Goal: Transaction & Acquisition: Purchase product/service

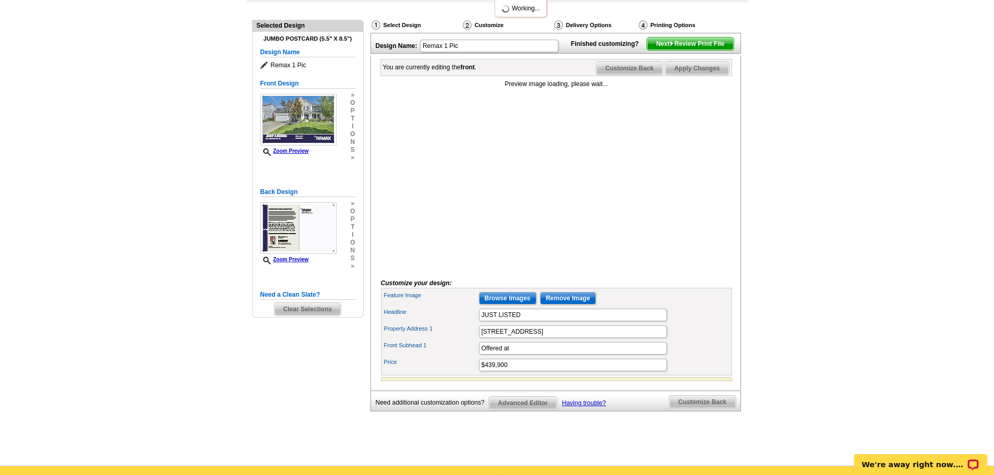
scroll to position [104, 0]
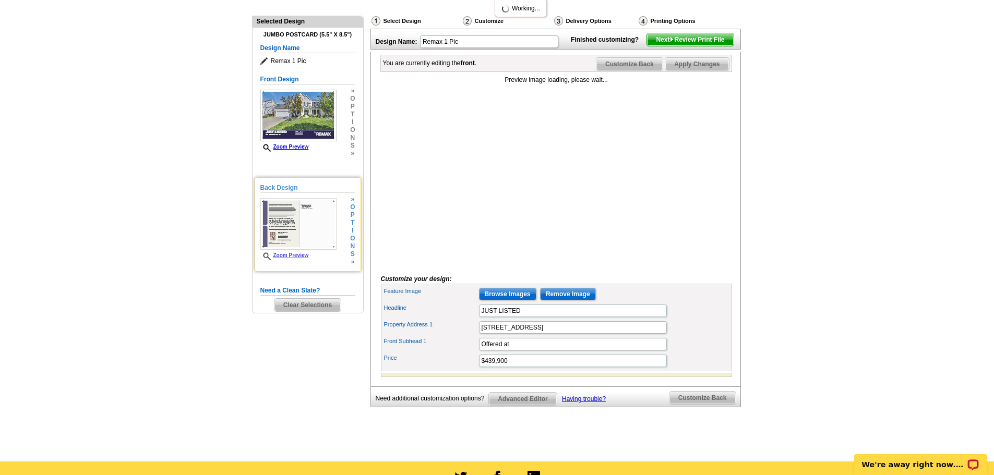
click at [295, 231] on img at bounding box center [298, 224] width 76 height 52
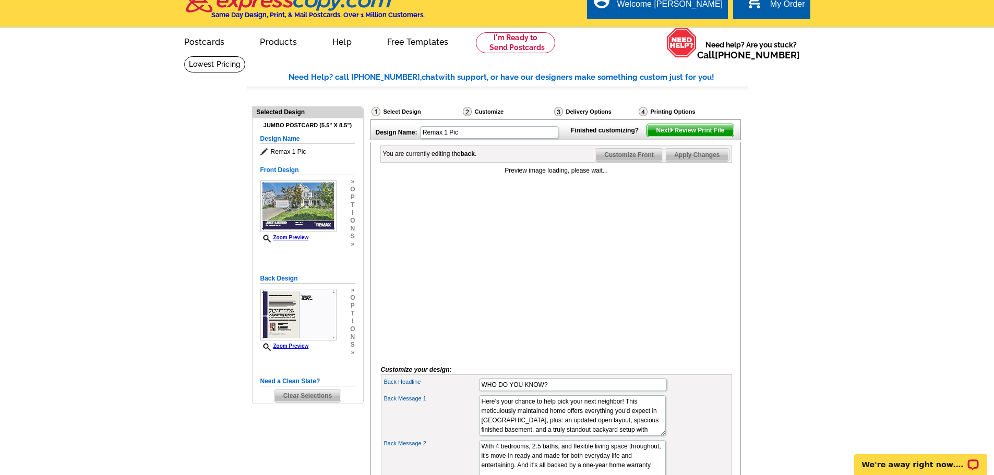
scroll to position [0, 0]
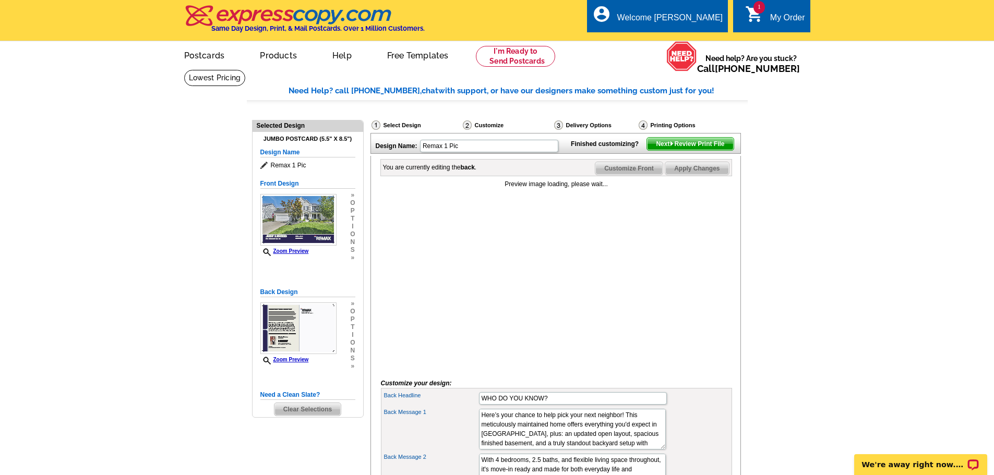
click at [702, 150] on span "Next Review Print File" at bounding box center [690, 144] width 86 height 13
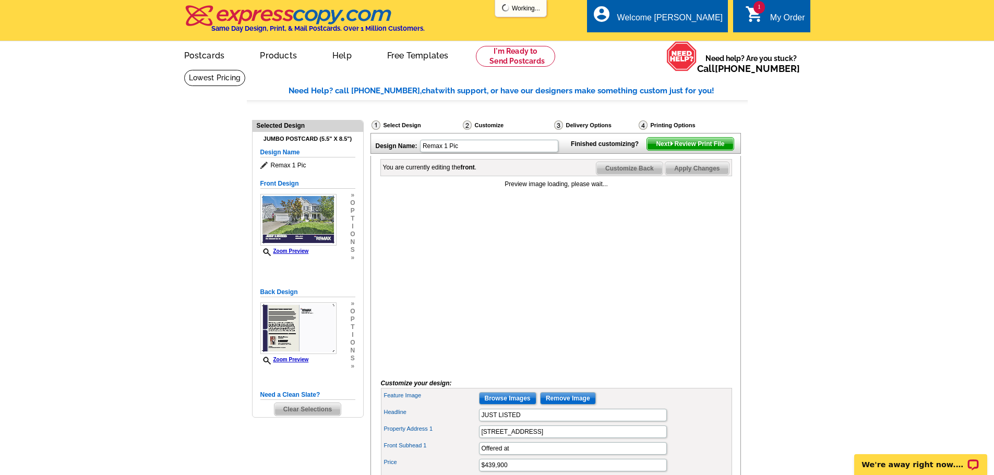
click at [766, 14] on link "1 shopping_cart My Order" at bounding box center [775, 17] width 60 height 13
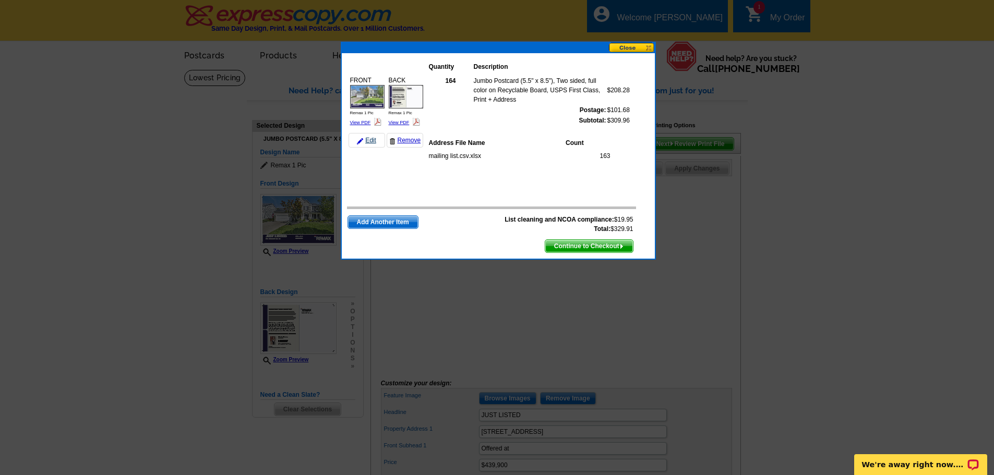
click at [362, 142] on img at bounding box center [360, 141] width 6 height 6
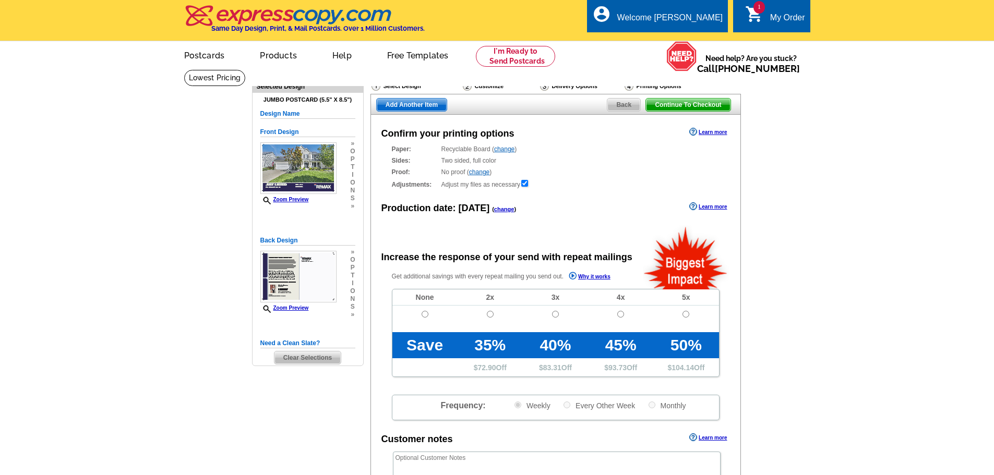
radio input "false"
click at [508, 149] on link "change" at bounding box center [504, 149] width 20 height 7
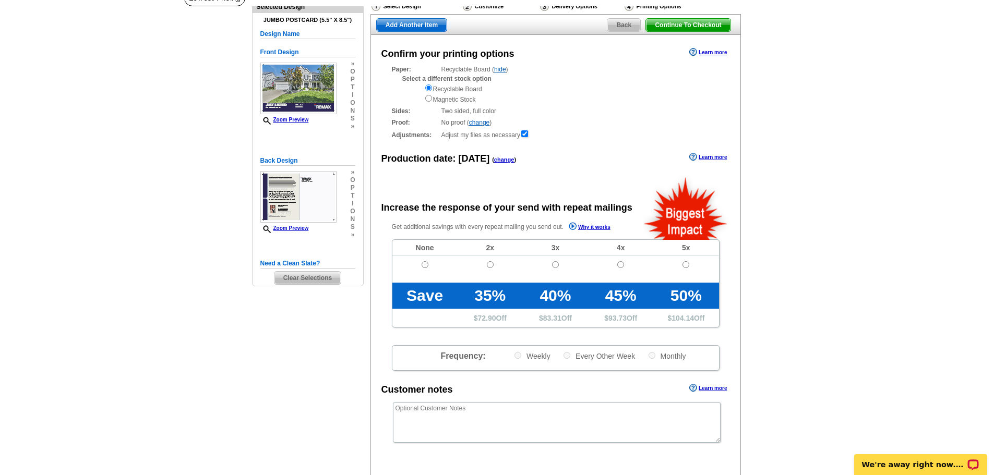
scroll to position [52, 0]
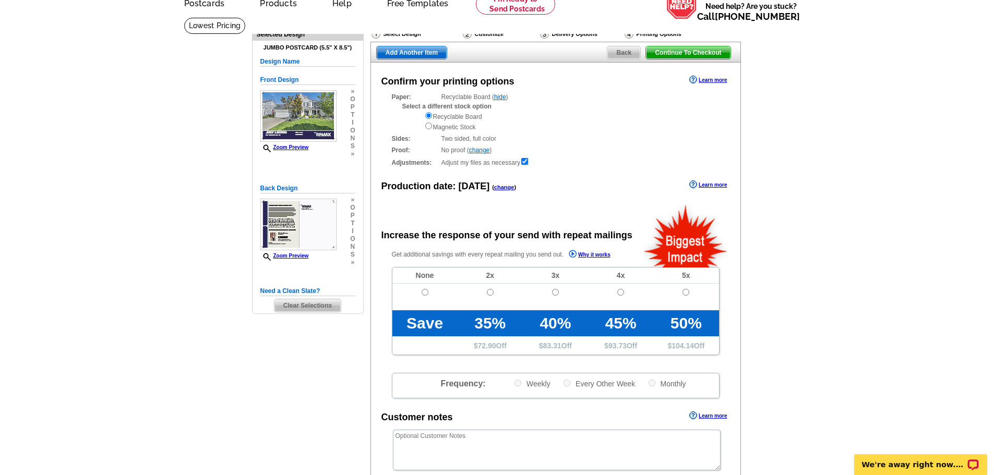
click at [628, 34] on img at bounding box center [628, 33] width 9 height 9
click at [623, 54] on span "Back" at bounding box center [623, 52] width 33 height 13
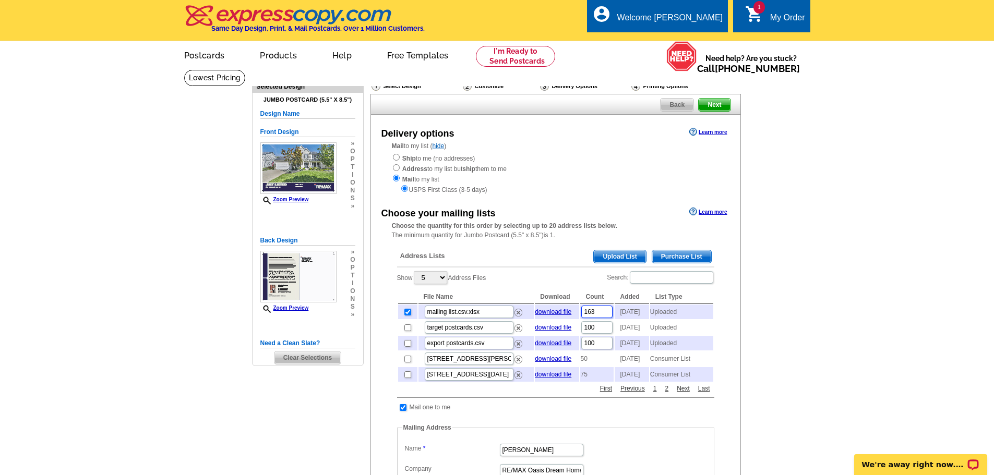
click at [602, 316] on input "163" at bounding box center [596, 312] width 31 height 13
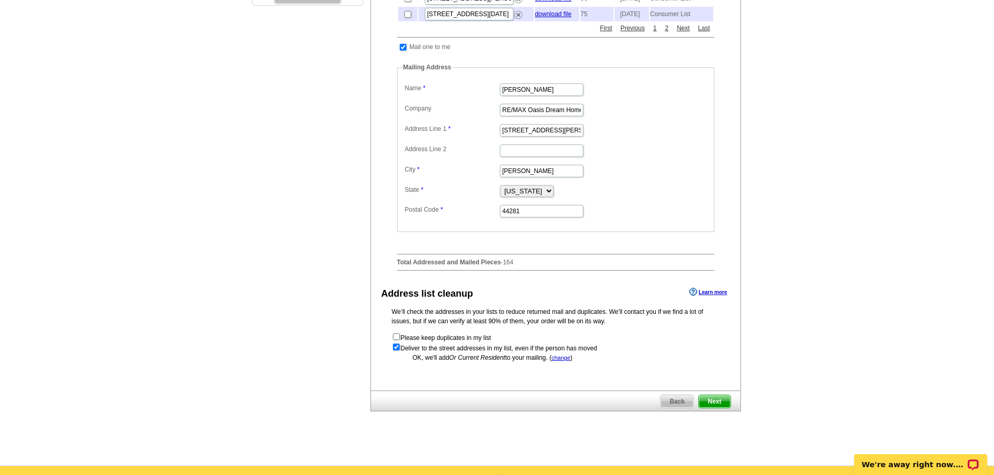
scroll to position [365, 0]
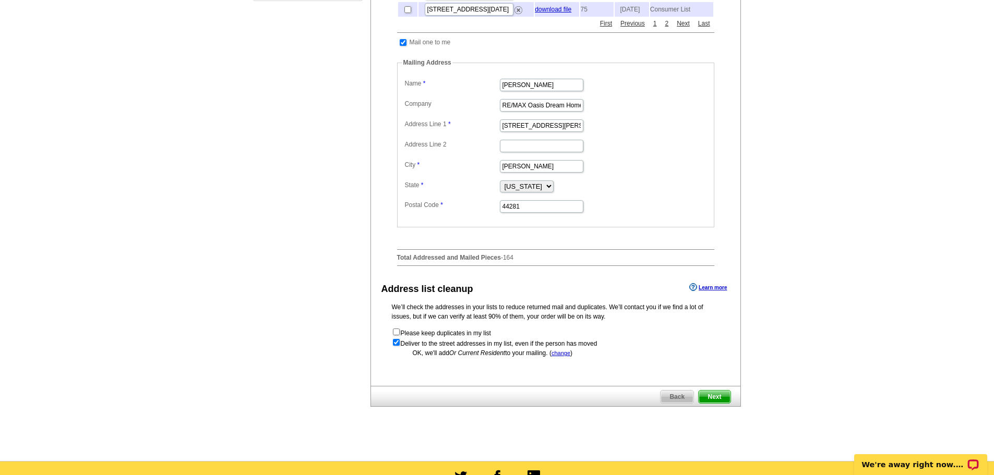
type input "150"
click at [715, 403] on span "Next" at bounding box center [714, 397] width 31 height 13
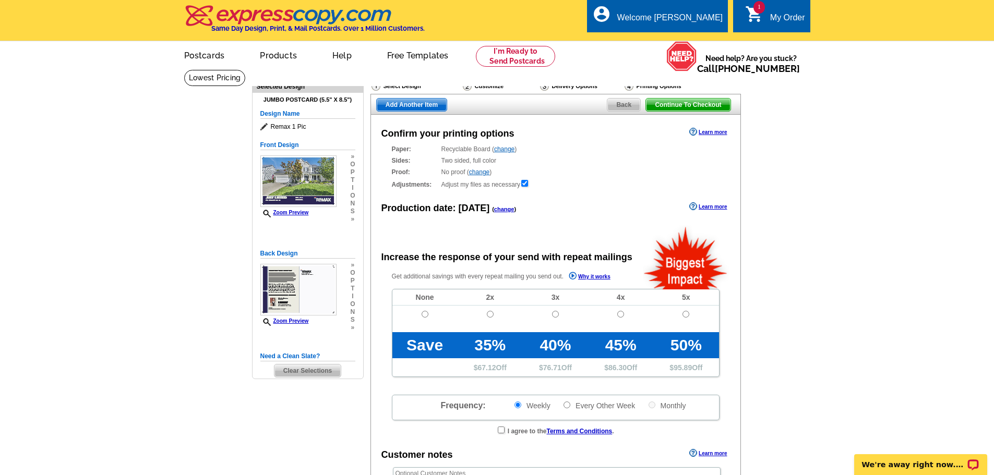
radio input "false"
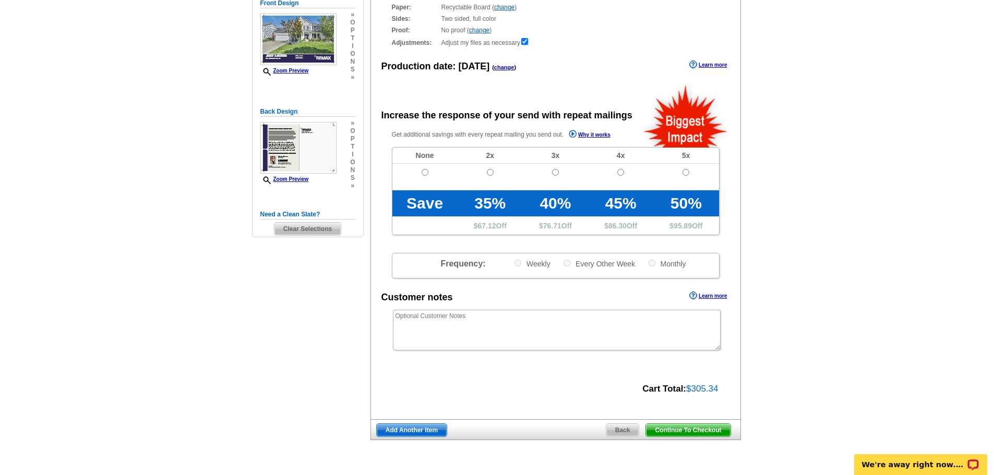
scroll to position [52, 0]
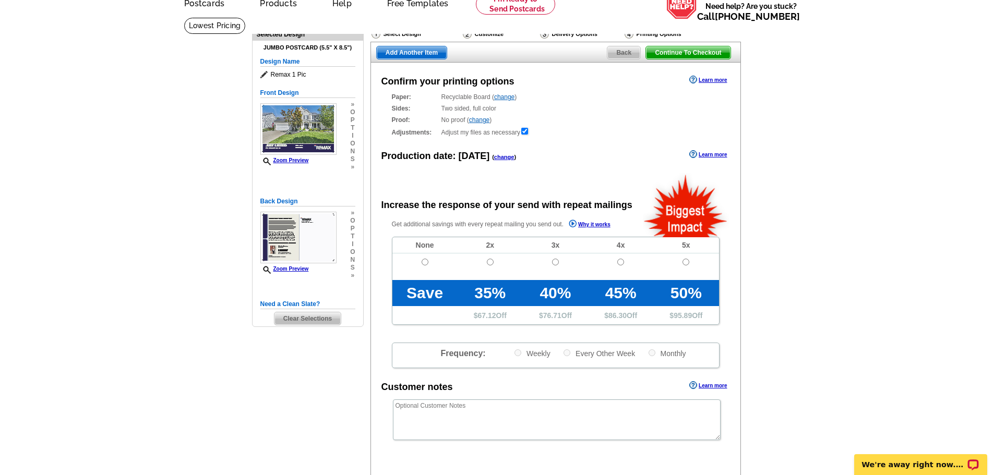
click at [658, 51] on span "Continue To Checkout" at bounding box center [688, 52] width 84 height 13
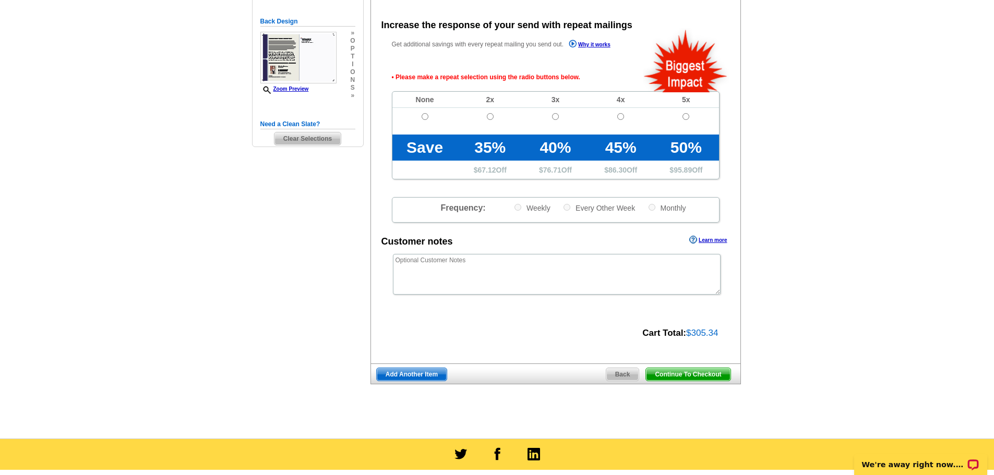
scroll to position [234, 0]
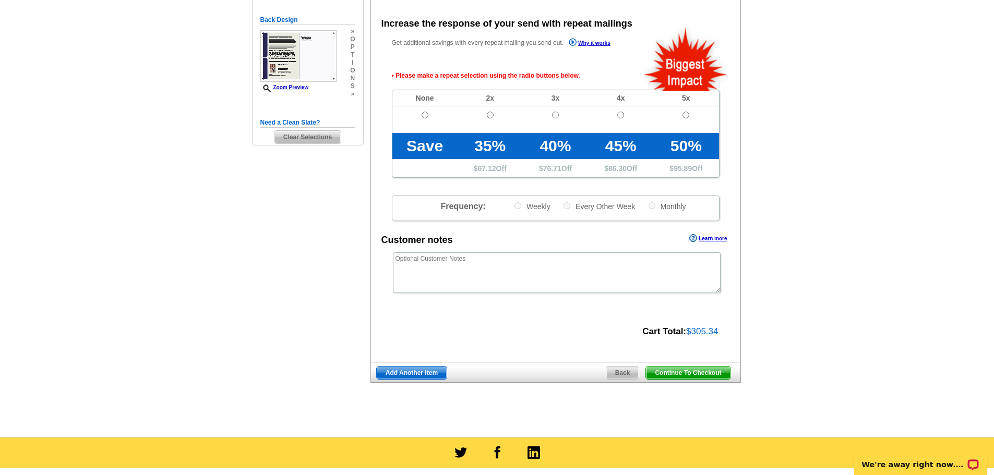
click at [429, 119] on td at bounding box center [424, 119] width 65 height 27
click at [425, 117] on input "radio" at bounding box center [425, 115] width 7 height 7
radio input "true"
click at [705, 370] on span "Continue To Checkout" at bounding box center [688, 373] width 84 height 13
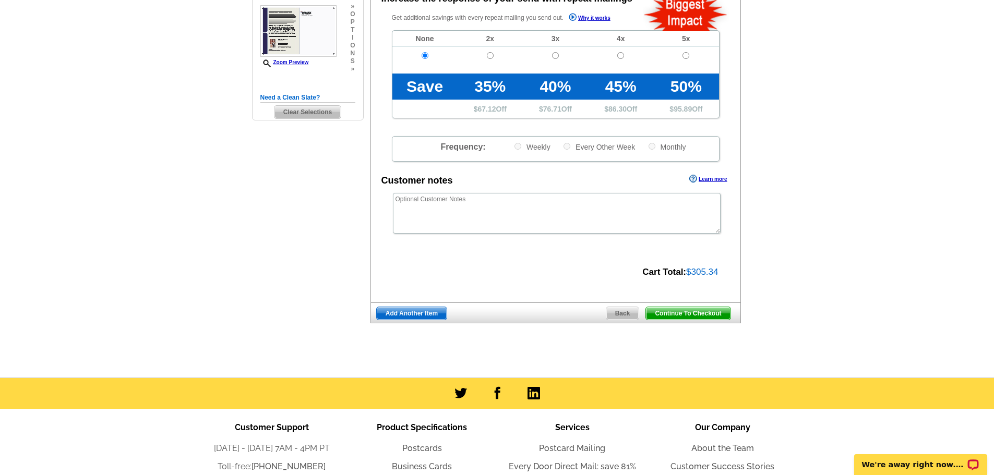
scroll to position [261, 0]
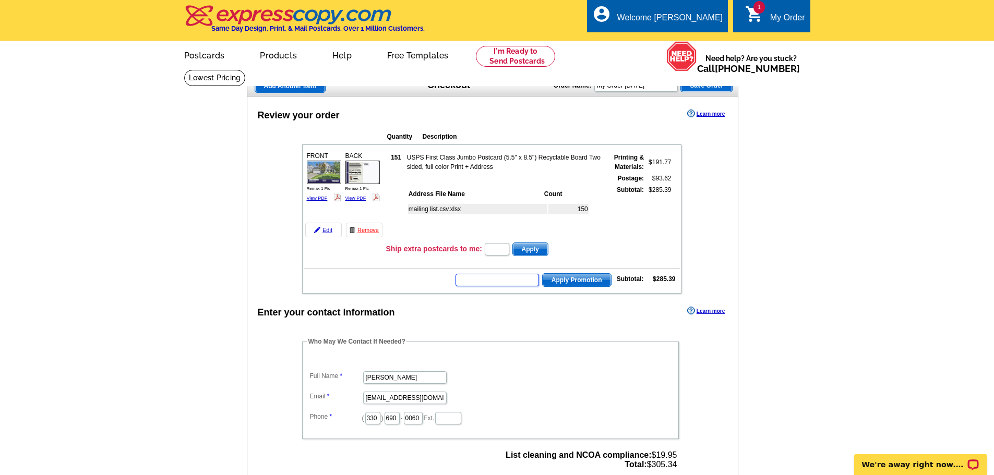
click at [522, 284] on input "text" at bounding box center [496, 280] width 83 height 13
type input "GROW0825"
click at [580, 282] on span "Apply Promotion" at bounding box center [577, 280] width 68 height 13
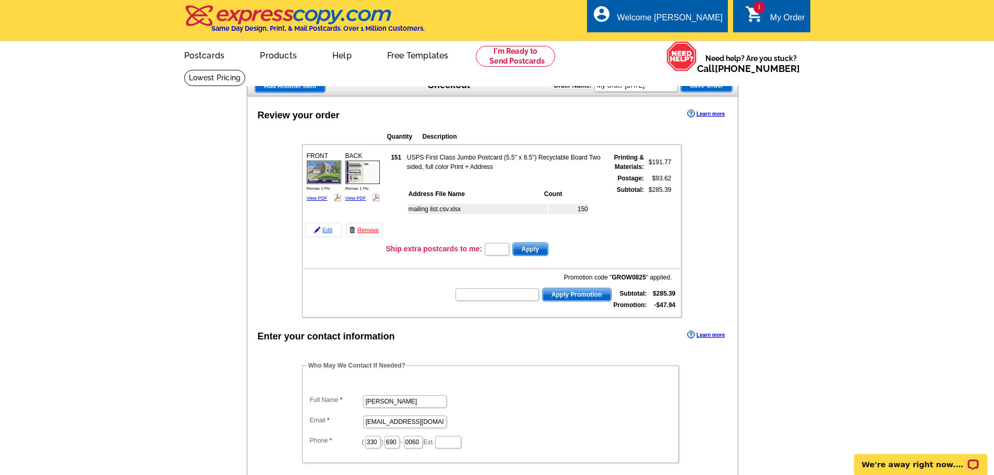
click at [314, 232] on link "Edit" at bounding box center [323, 230] width 37 height 15
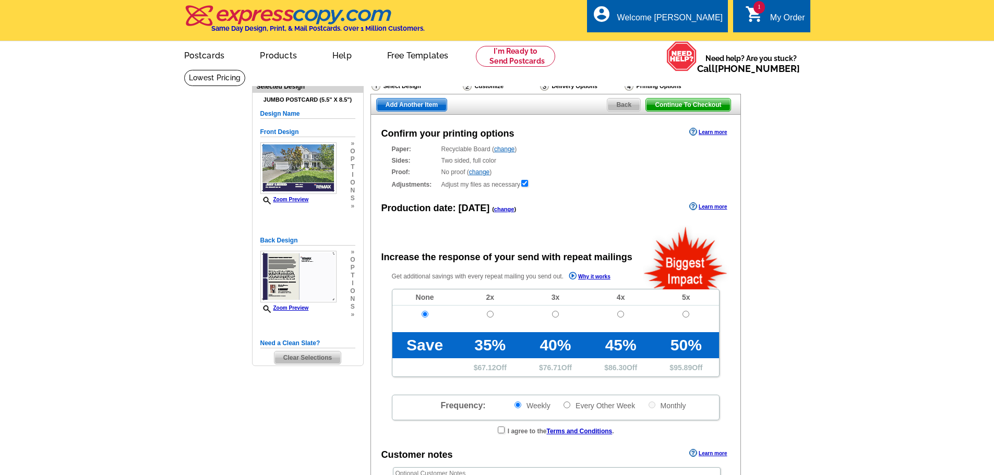
scroll to position [41, 0]
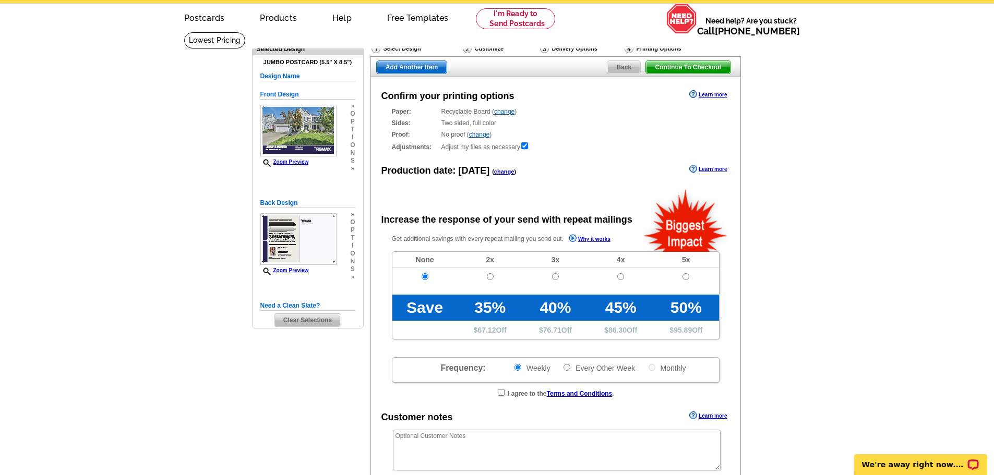
radio input "false"
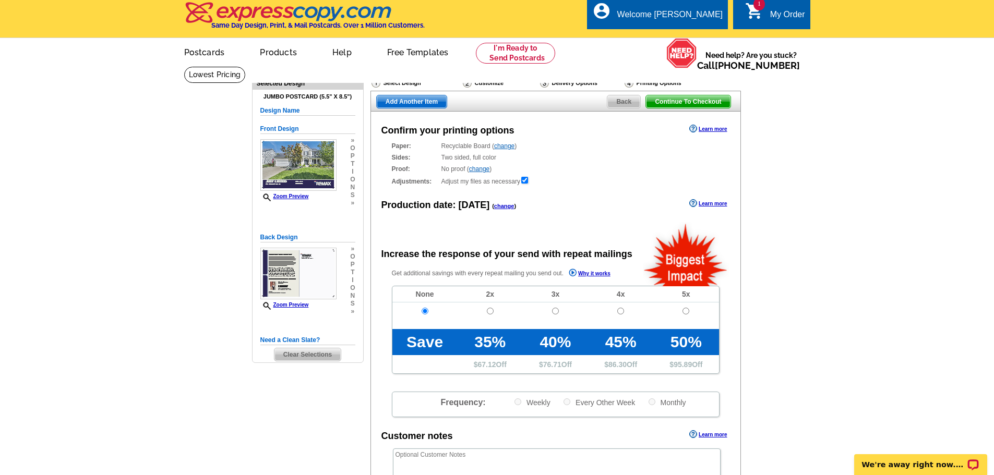
scroll to position [0, 0]
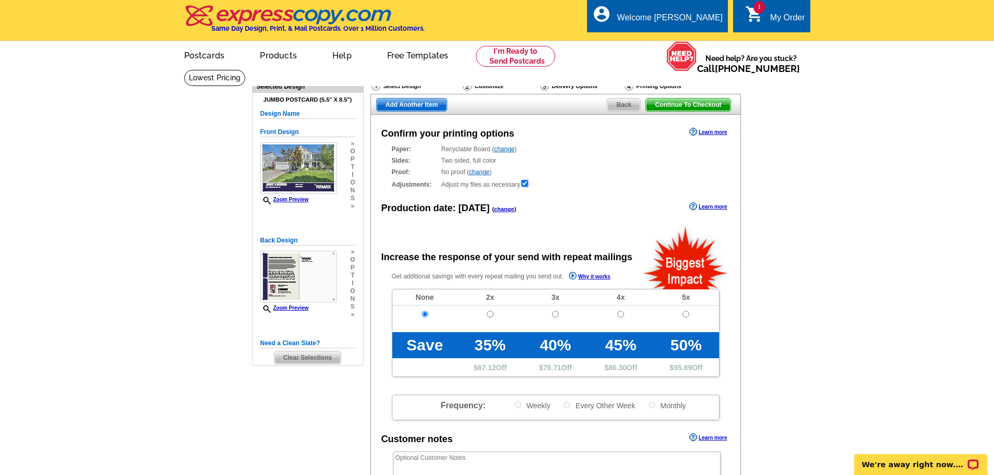
click at [524, 186] on input "checkbox" at bounding box center [524, 183] width 7 height 7
checkbox input "false"
click at [702, 110] on span "Continue To Checkout" at bounding box center [688, 105] width 84 height 13
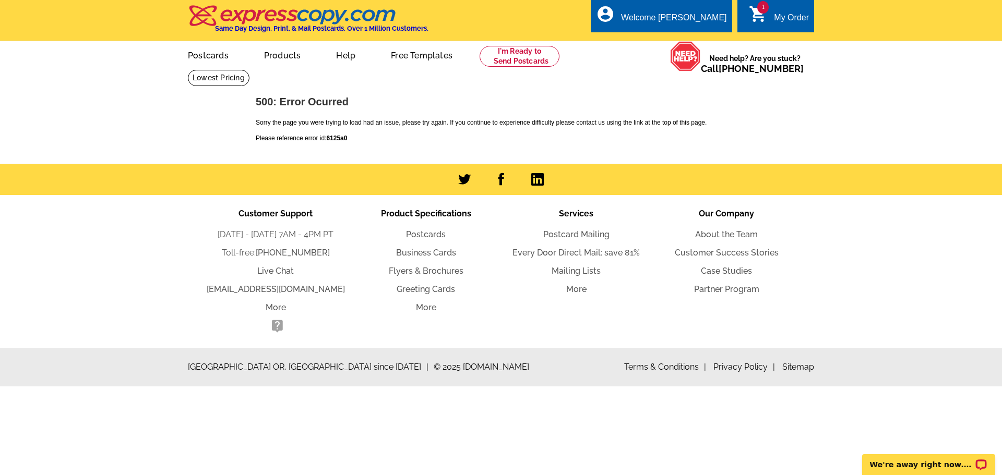
click at [783, 20] on div "My Order" at bounding box center [791, 20] width 35 height 15
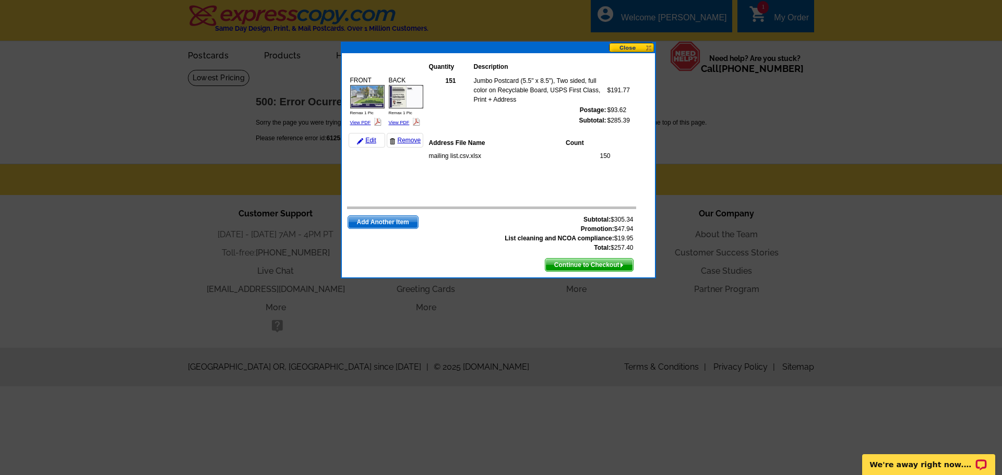
click at [612, 262] on span "Continue to Checkout" at bounding box center [589, 265] width 88 height 13
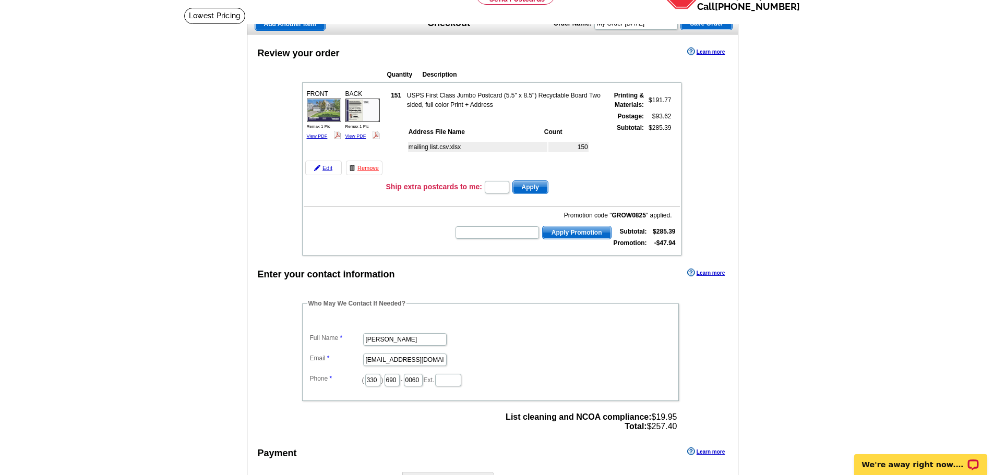
scroll to position [52, 0]
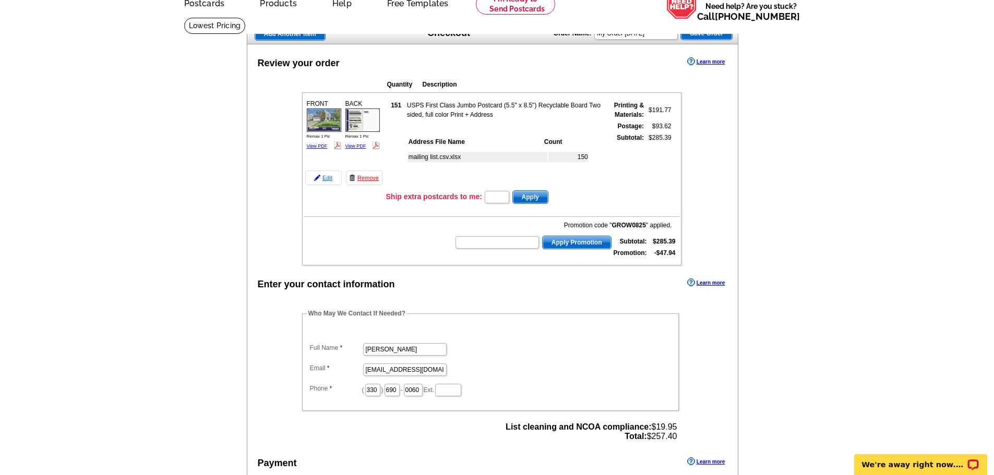
click at [319, 176] on img at bounding box center [317, 178] width 6 height 6
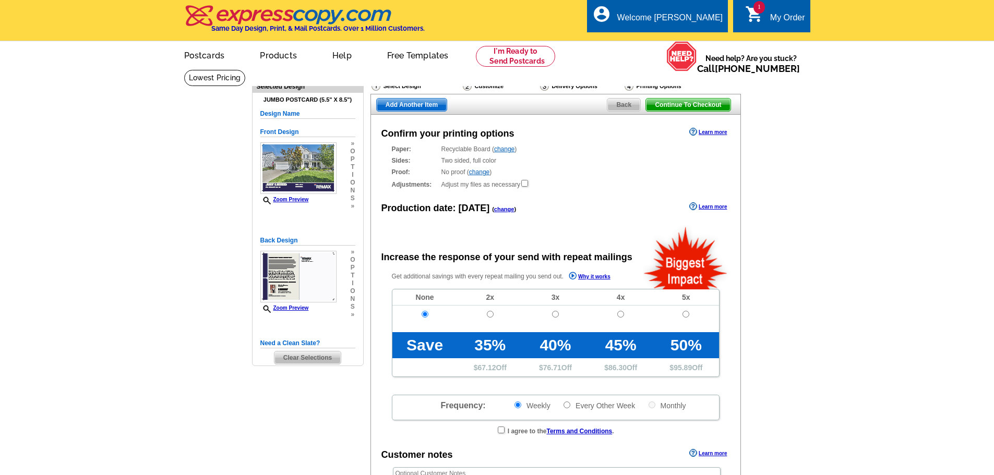
radio input "false"
click at [526, 185] on input "checkbox" at bounding box center [524, 183] width 7 height 7
checkbox input "true"
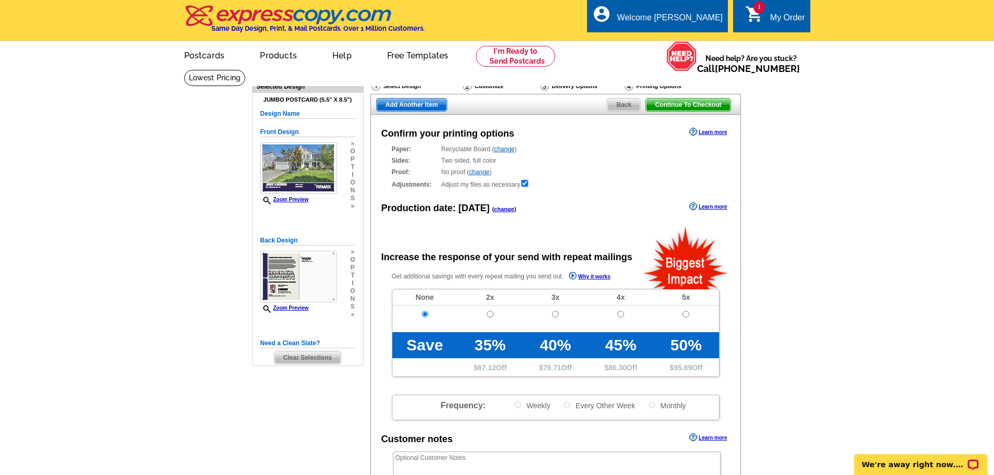
click at [694, 105] on span "Continue To Checkout" at bounding box center [688, 105] width 84 height 13
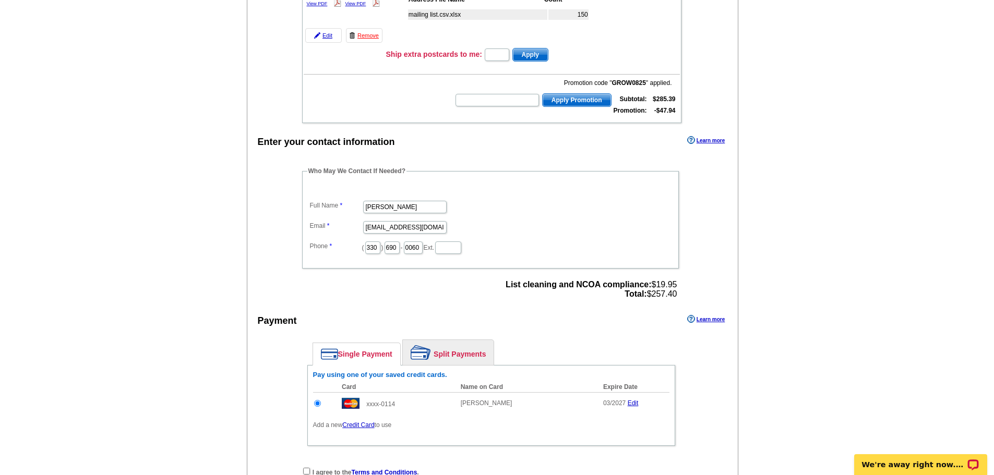
scroll to position [261, 0]
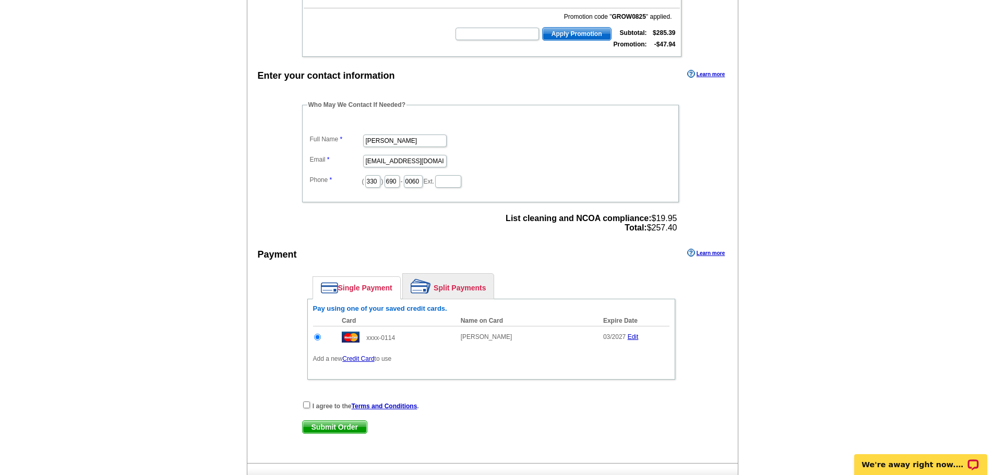
click at [302, 406] on div "I agree to the Terms and Conditions ." at bounding box center [491, 406] width 378 height 10
click at [305, 405] on input "checkbox" at bounding box center [306, 405] width 7 height 7
checkbox input "true"
click at [334, 423] on span "Submit Order" at bounding box center [335, 427] width 64 height 13
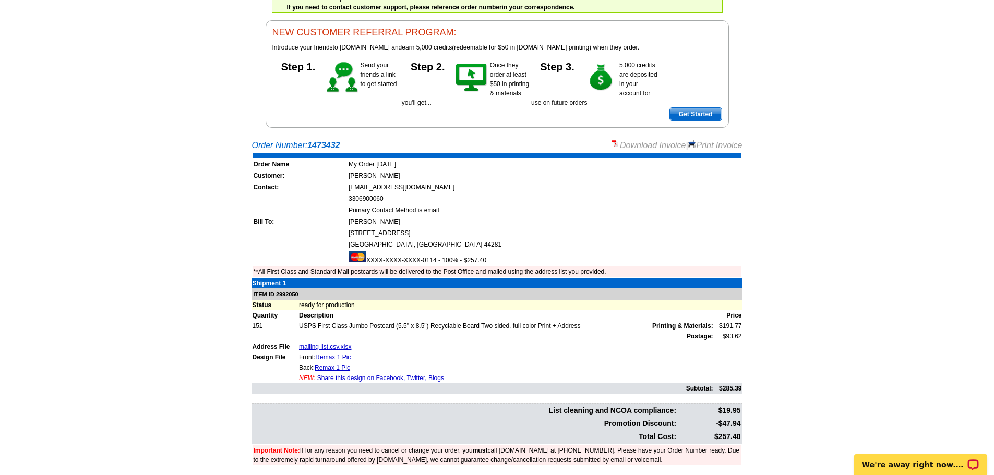
scroll to position [104, 0]
